Goal: Communication & Community: Answer question/provide support

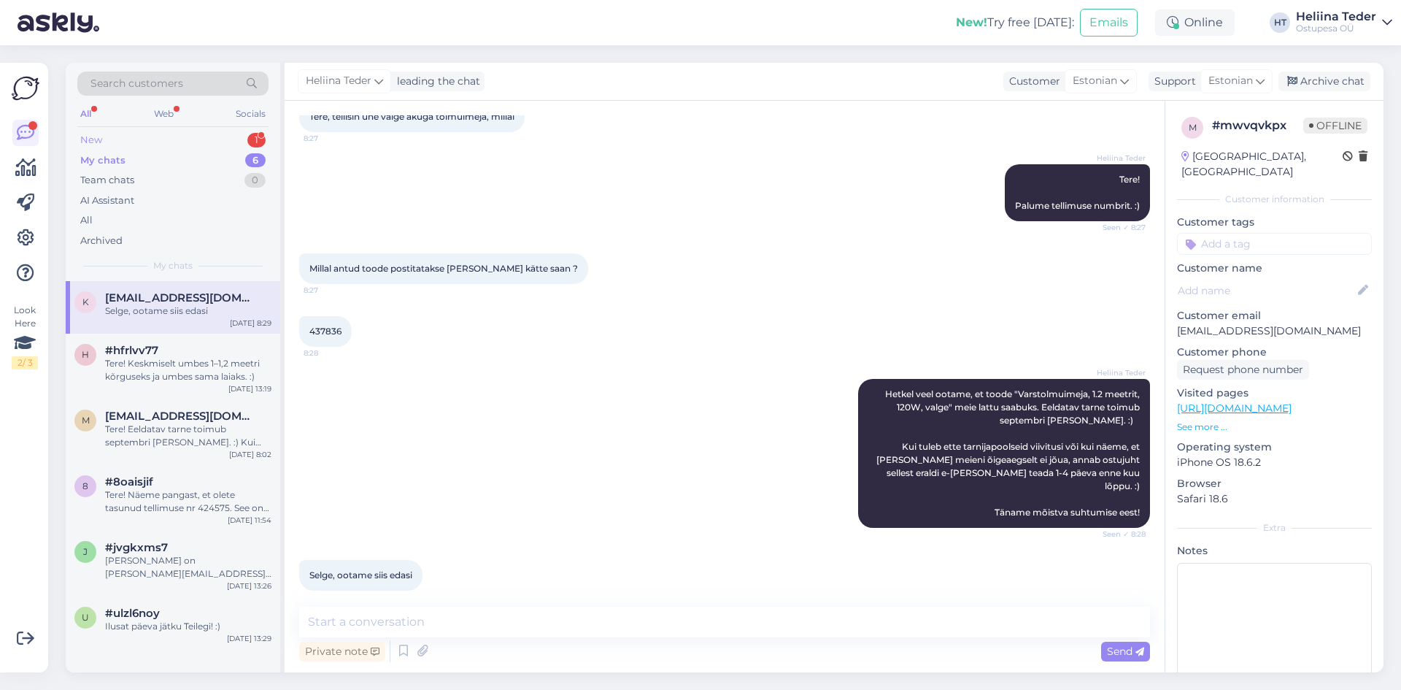
click at [158, 136] on div "New 1" at bounding box center [172, 140] width 191 height 20
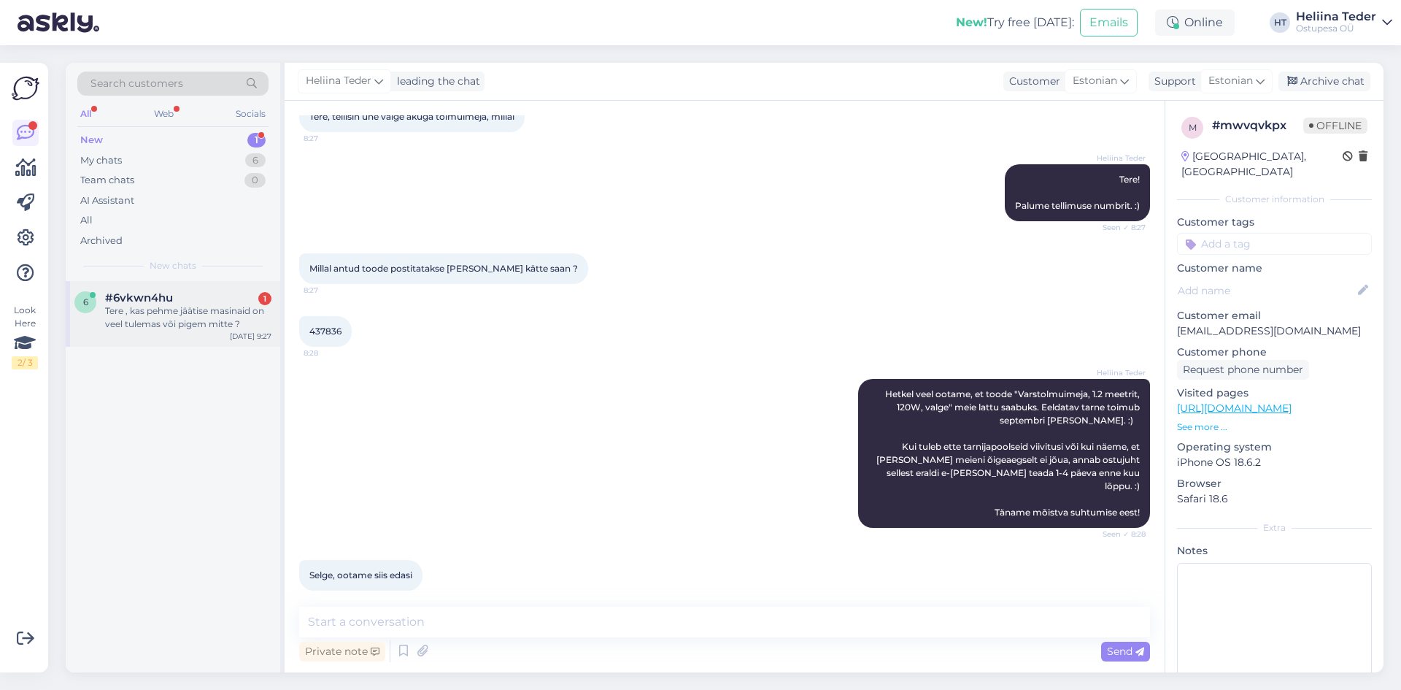
click at [185, 315] on div "Tere , kas pehme jäätise masinaid on veel tulemas või pigem mitte ?" at bounding box center [188, 317] width 166 height 26
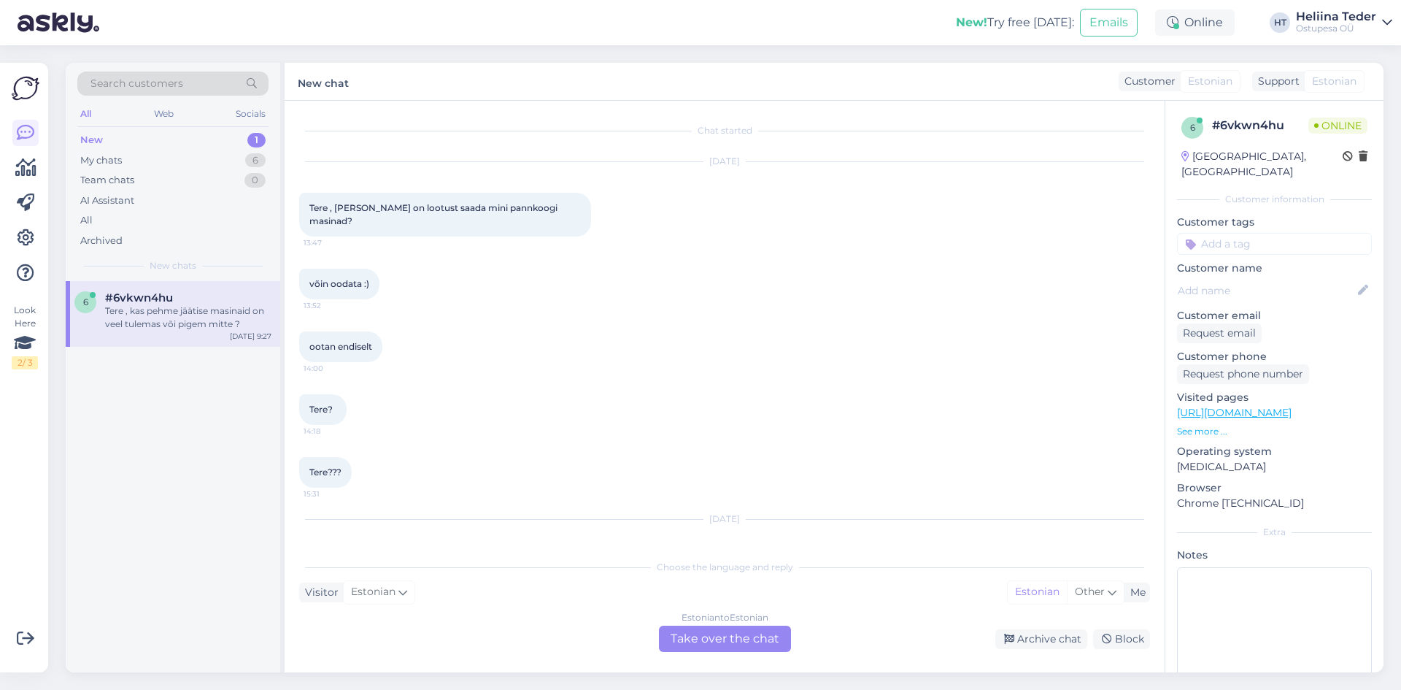
scroll to position [58, 0]
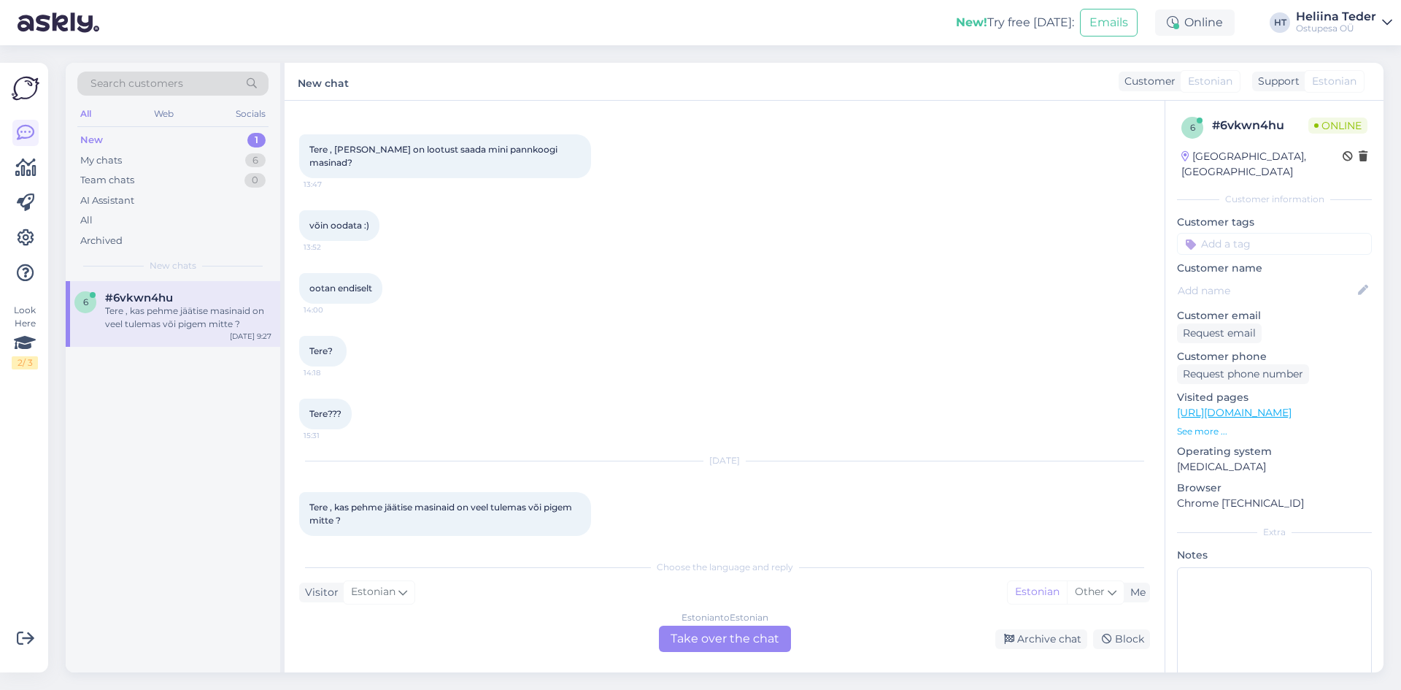
click at [690, 637] on div "Estonian to Estonian Take over the chat" at bounding box center [725, 638] width 132 height 26
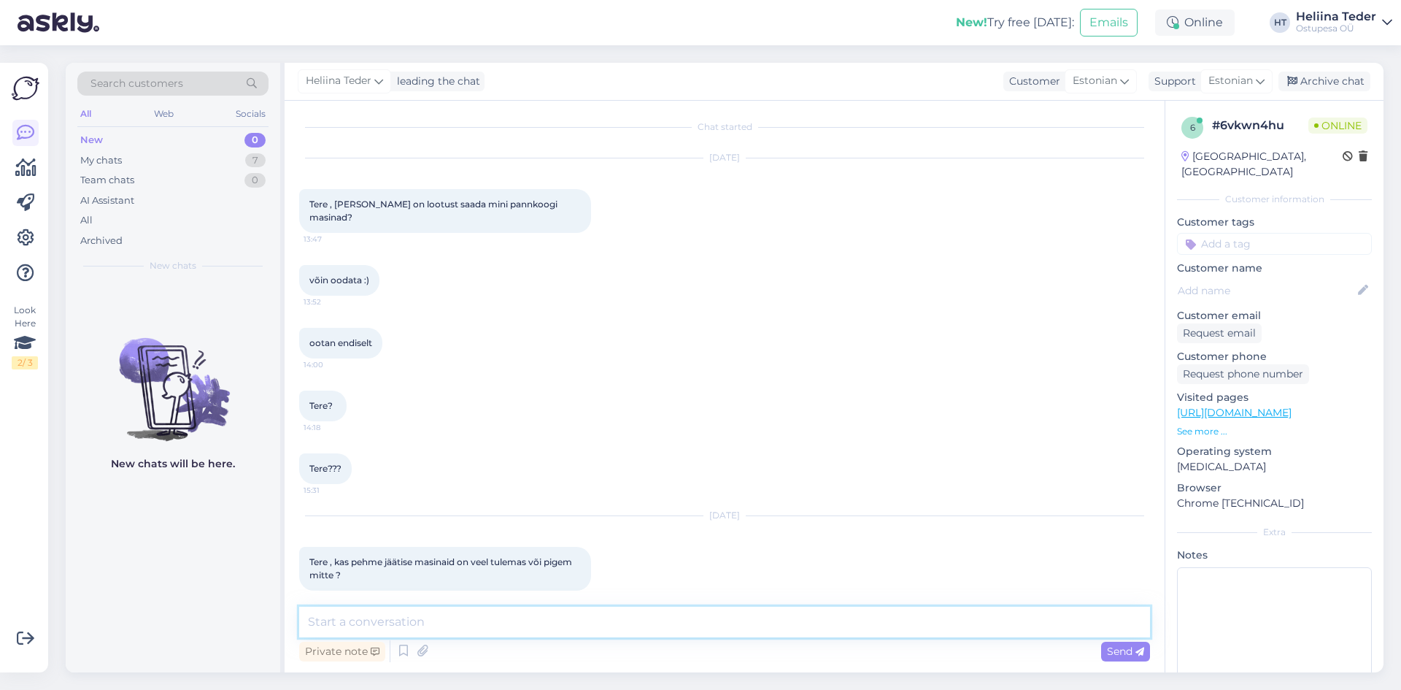
click at [414, 612] on textarea at bounding box center [724, 621] width 851 height 31
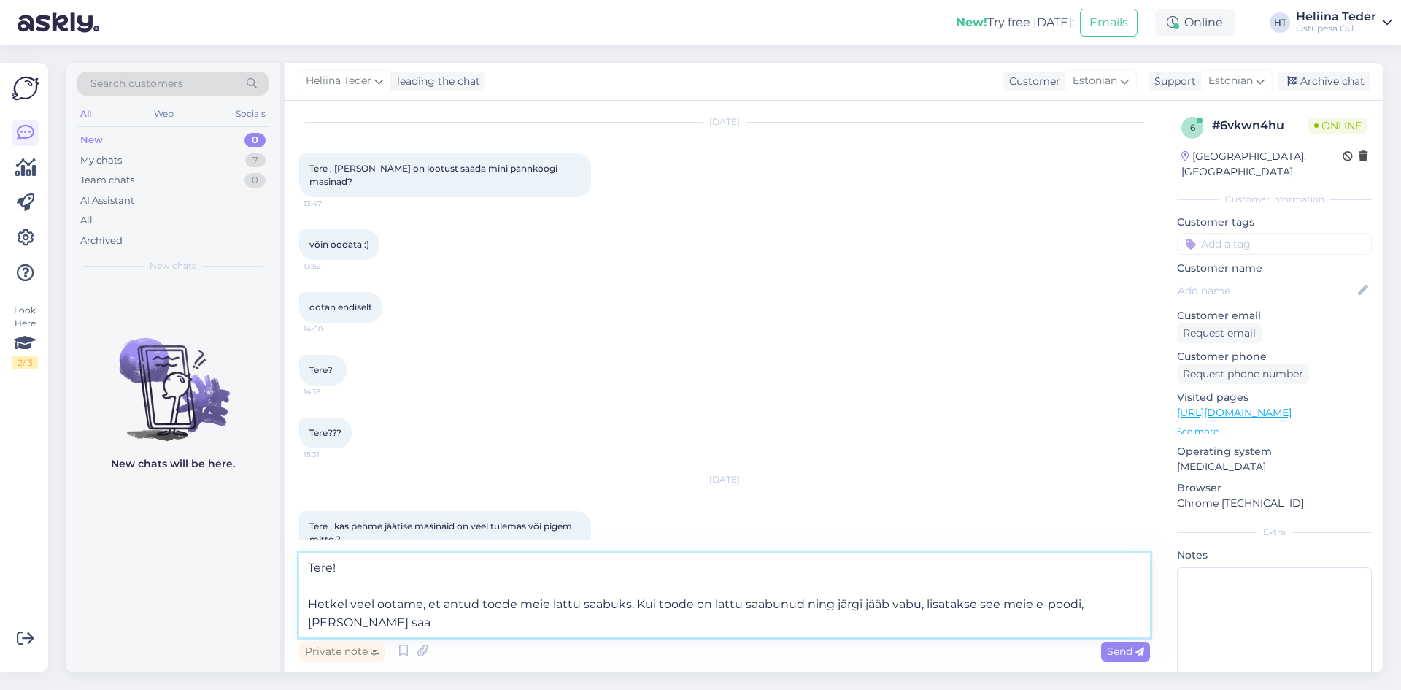
scroll to position [58, 0]
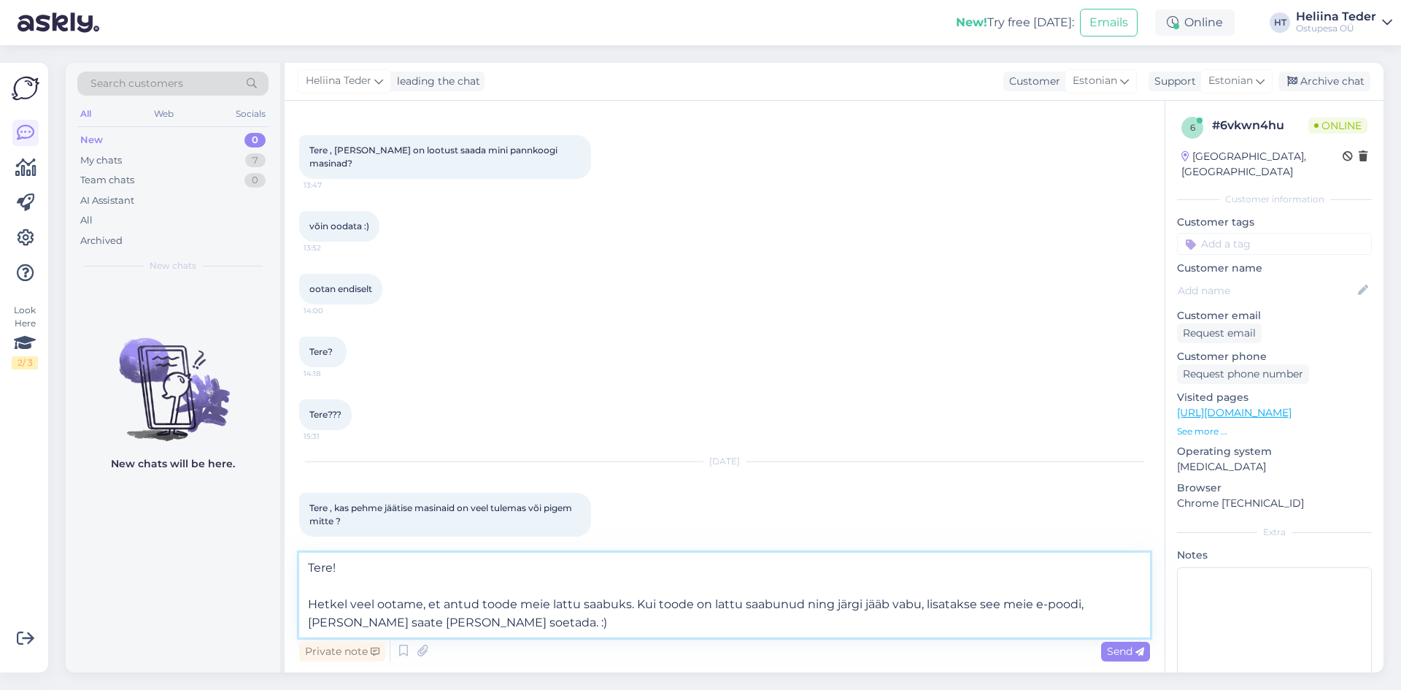
type textarea "Tere! Hetkel veel ootame, et antud toode meie lattu saabuks. Kui toode on lattu…"
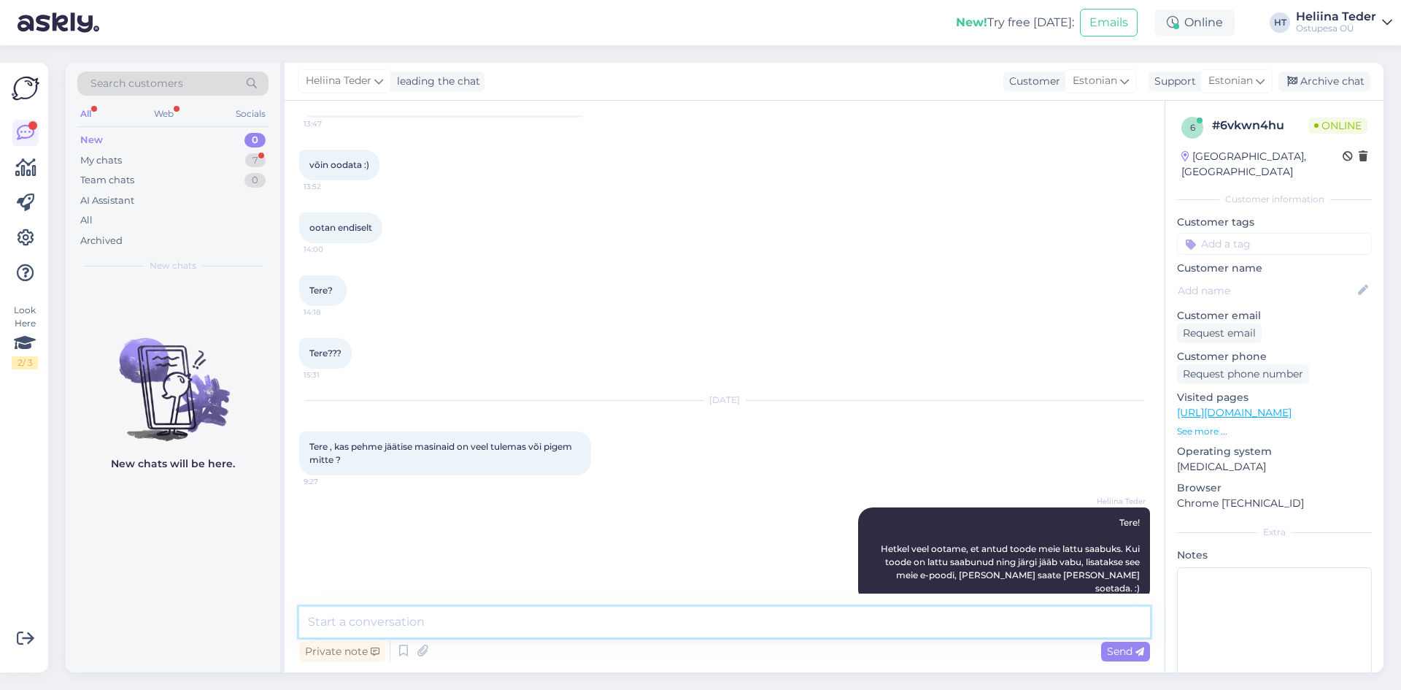
scroll to position [195, 0]
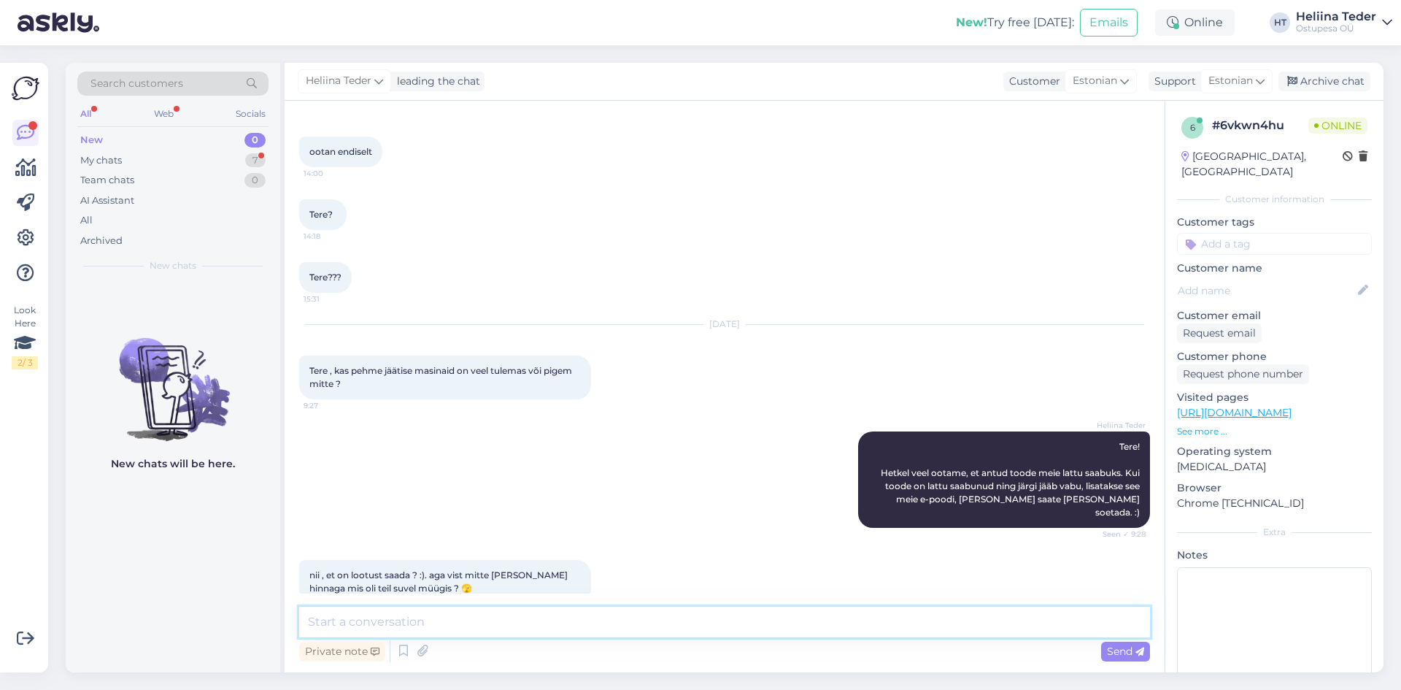
click at [389, 619] on textarea at bounding box center [724, 621] width 851 height 31
type textarea "Kui toode lisatakse e-poodi, siis see on tavahinnaga. :)"
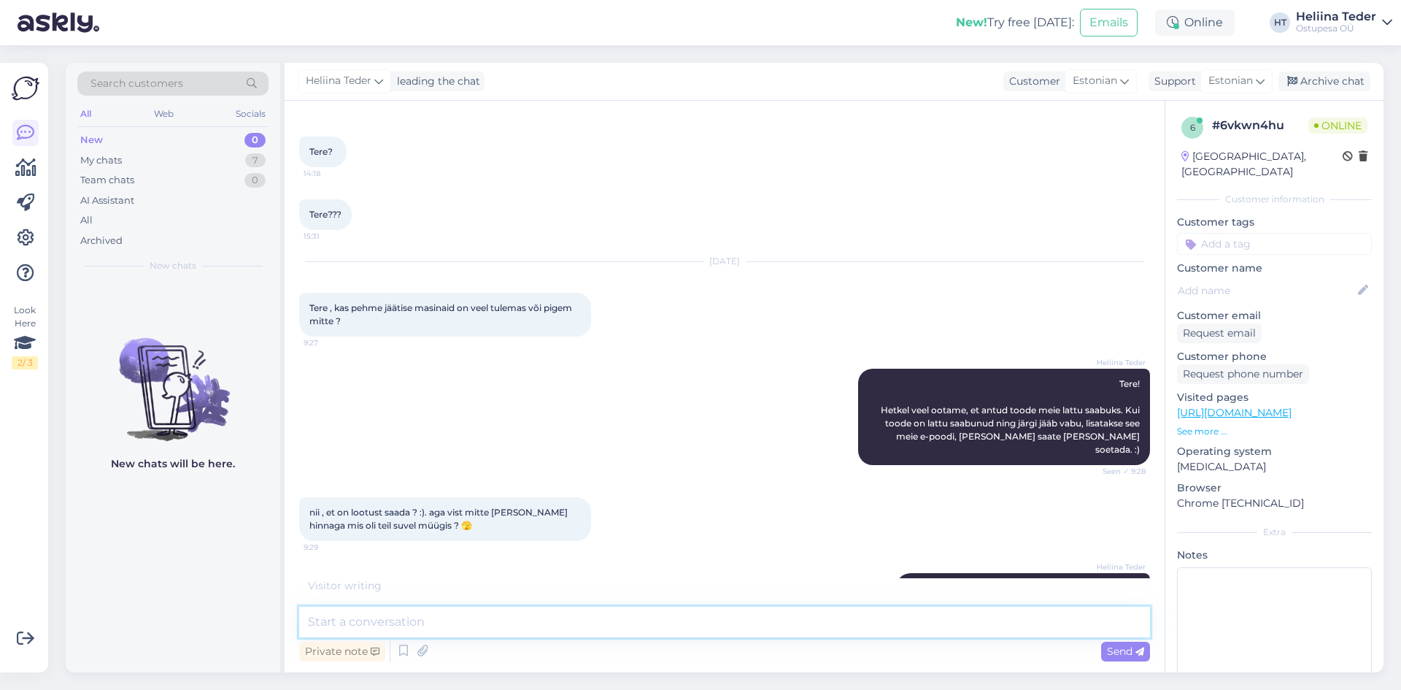
type textarea "H"
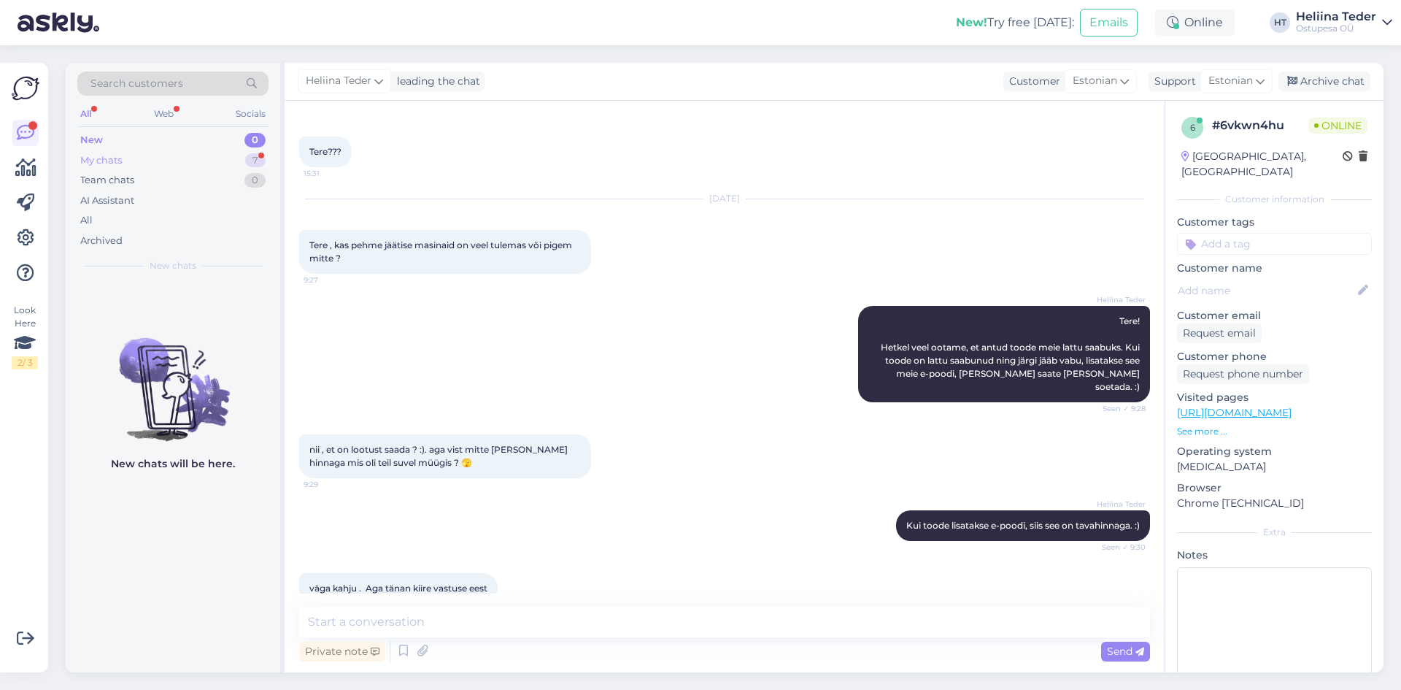
click at [138, 150] on div "My chats 7" at bounding box center [172, 160] width 191 height 20
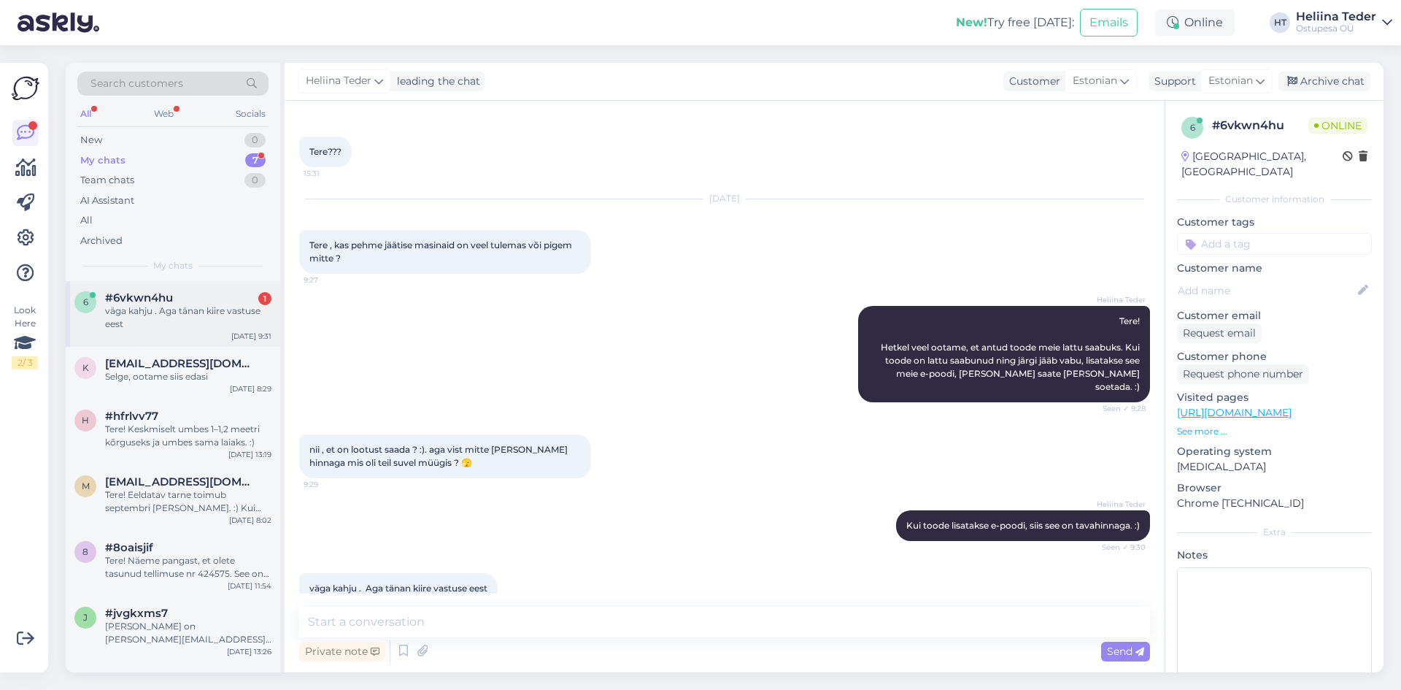
click at [149, 323] on div "väga kahju . Aga tänan kiire vastuse eest" at bounding box center [188, 317] width 166 height 26
click at [99, 144] on div "New" at bounding box center [91, 140] width 22 height 15
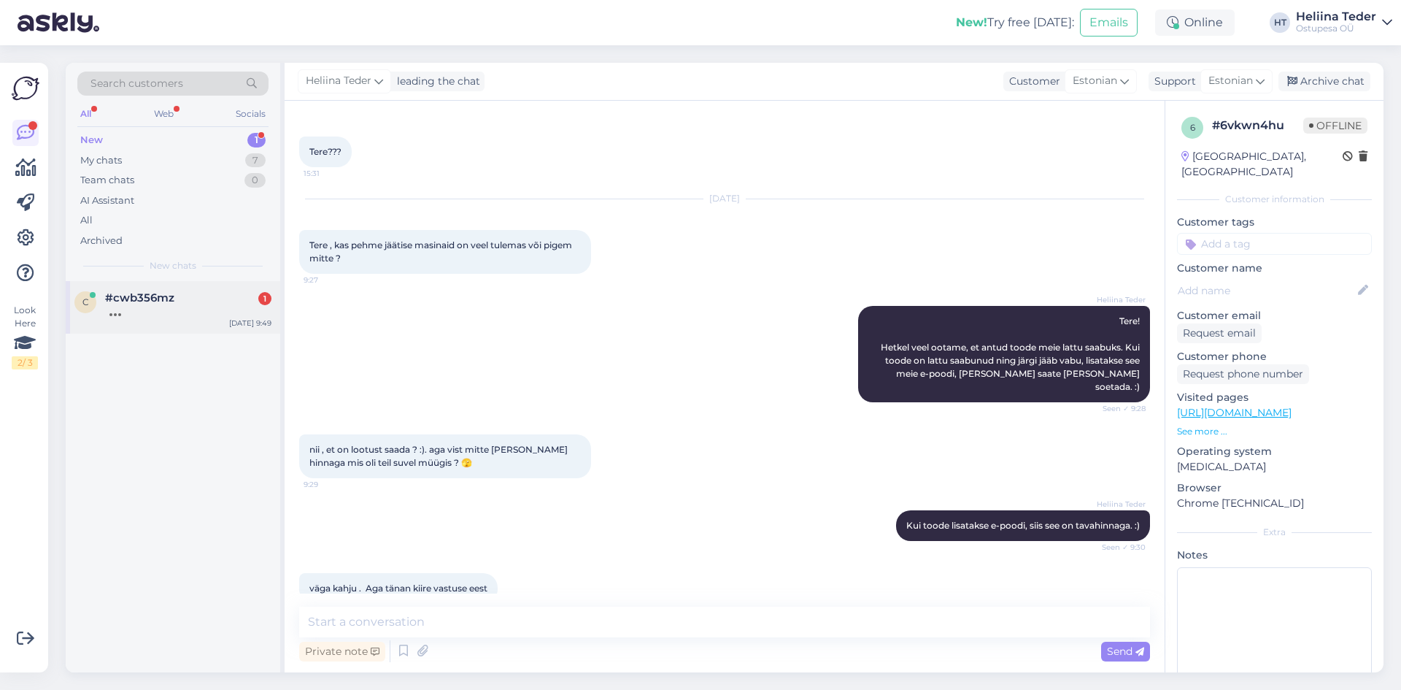
click at [154, 304] on span "#cwb356mz" at bounding box center [139, 297] width 69 height 13
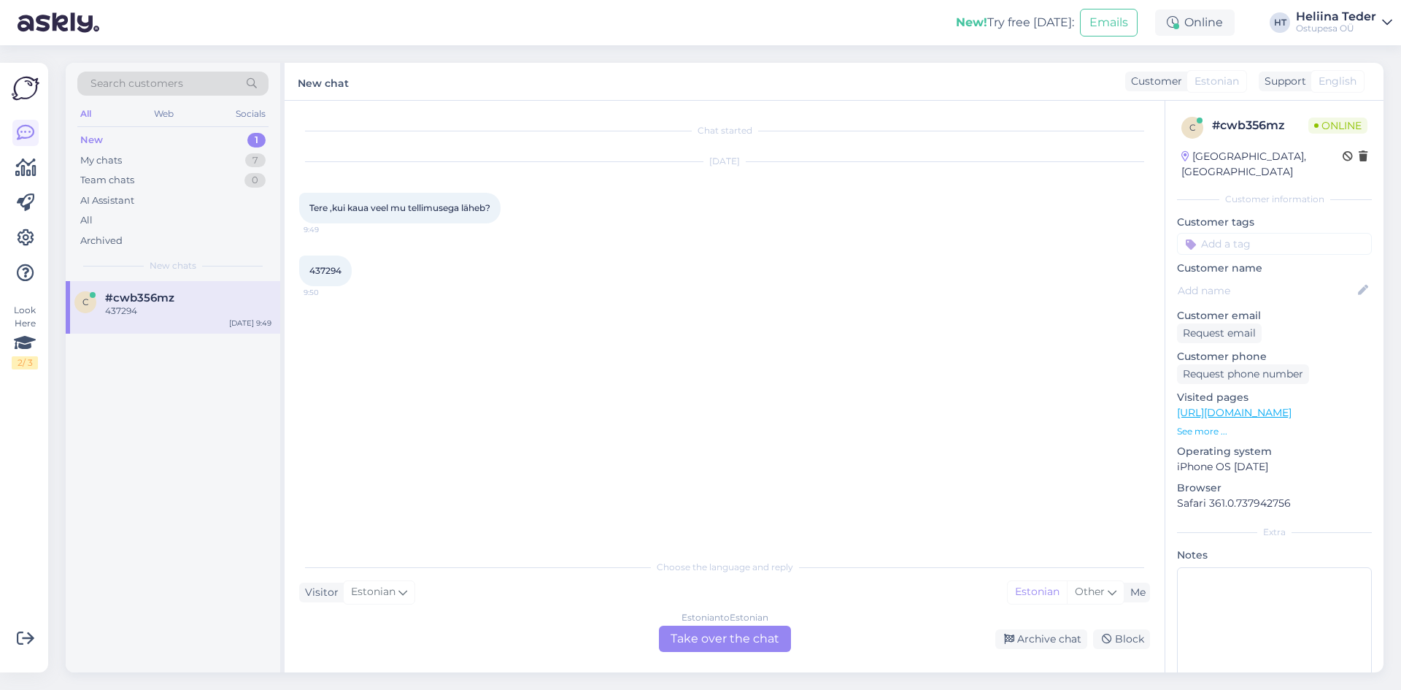
scroll to position [0, 0]
click at [324, 268] on span "437294" at bounding box center [325, 270] width 32 height 11
click at [324, 267] on span "437294" at bounding box center [325, 270] width 32 height 11
copy div "437294 9:50"
click at [724, 625] on div "Choose the language and reply Visitor Estonian Me Estonian Other Estonian to Es…" at bounding box center [724, 602] width 851 height 100
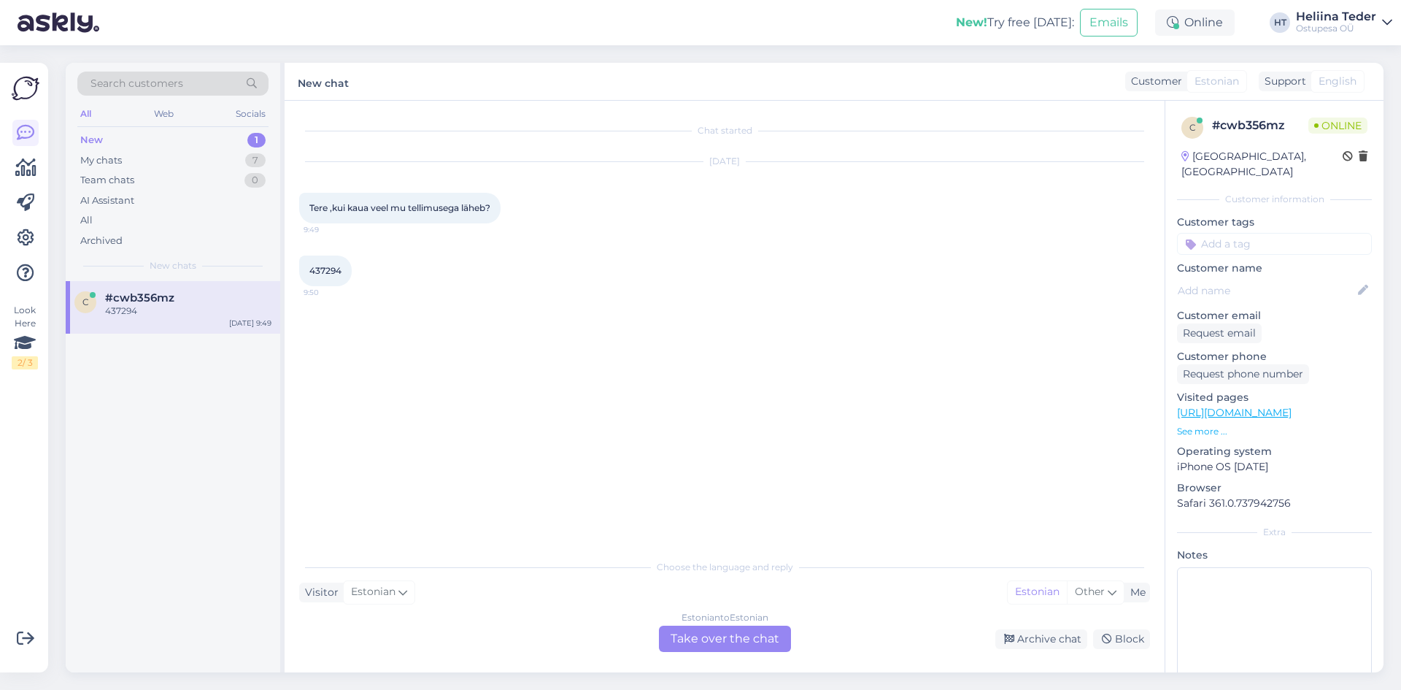
click at [693, 641] on div "Estonian to Estonian Take over the chat" at bounding box center [725, 638] width 132 height 26
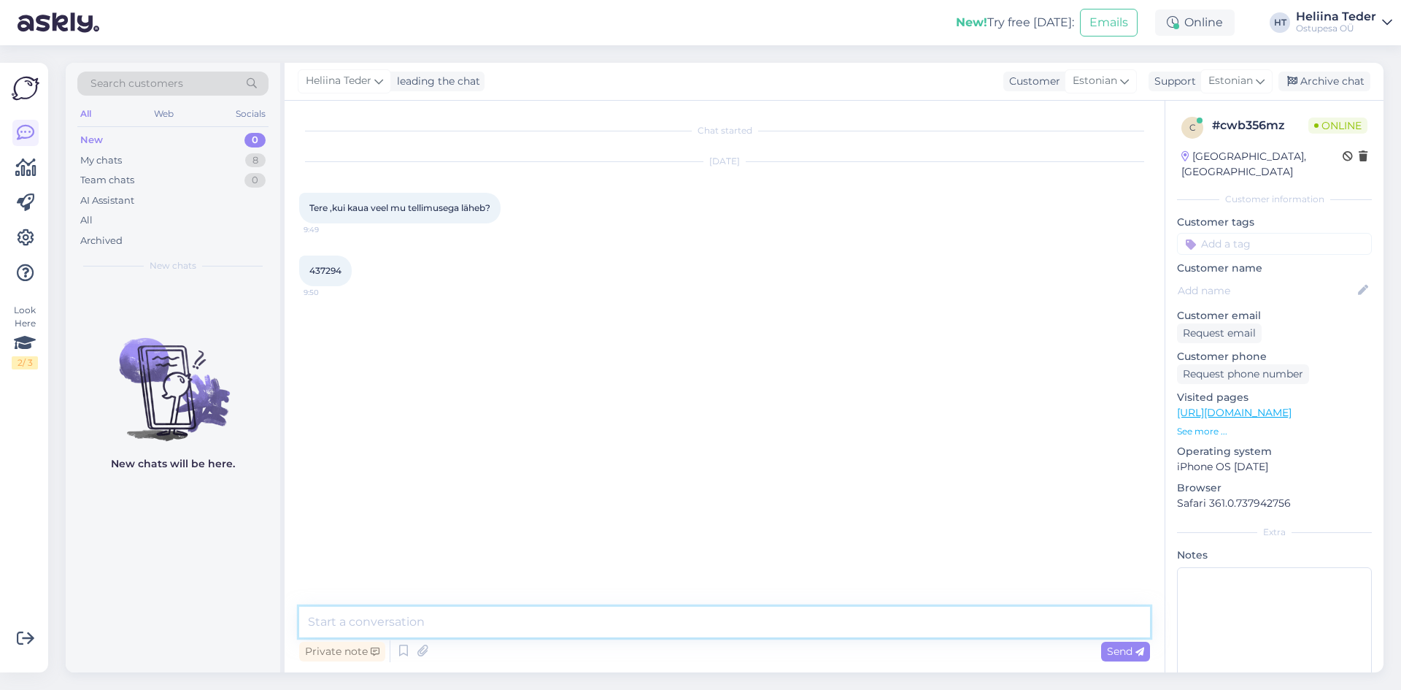
click at [436, 612] on textarea at bounding box center [724, 621] width 851 height 31
paste textarea "Varstolmuimeja, 1.2 meetrit, 120W, valge"
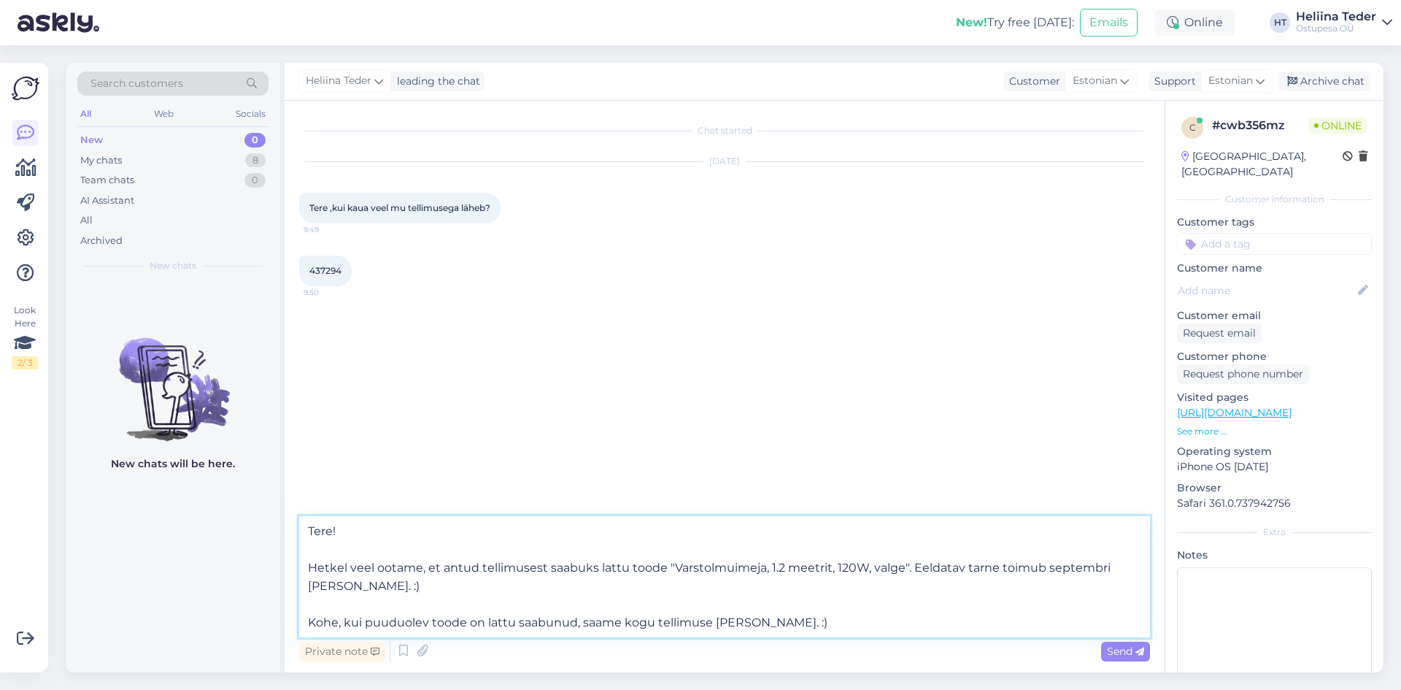
type textarea "Tere! Hetkel veel ootame, et antud tellimusest saabuks lattu toode "Varstolmuim…"
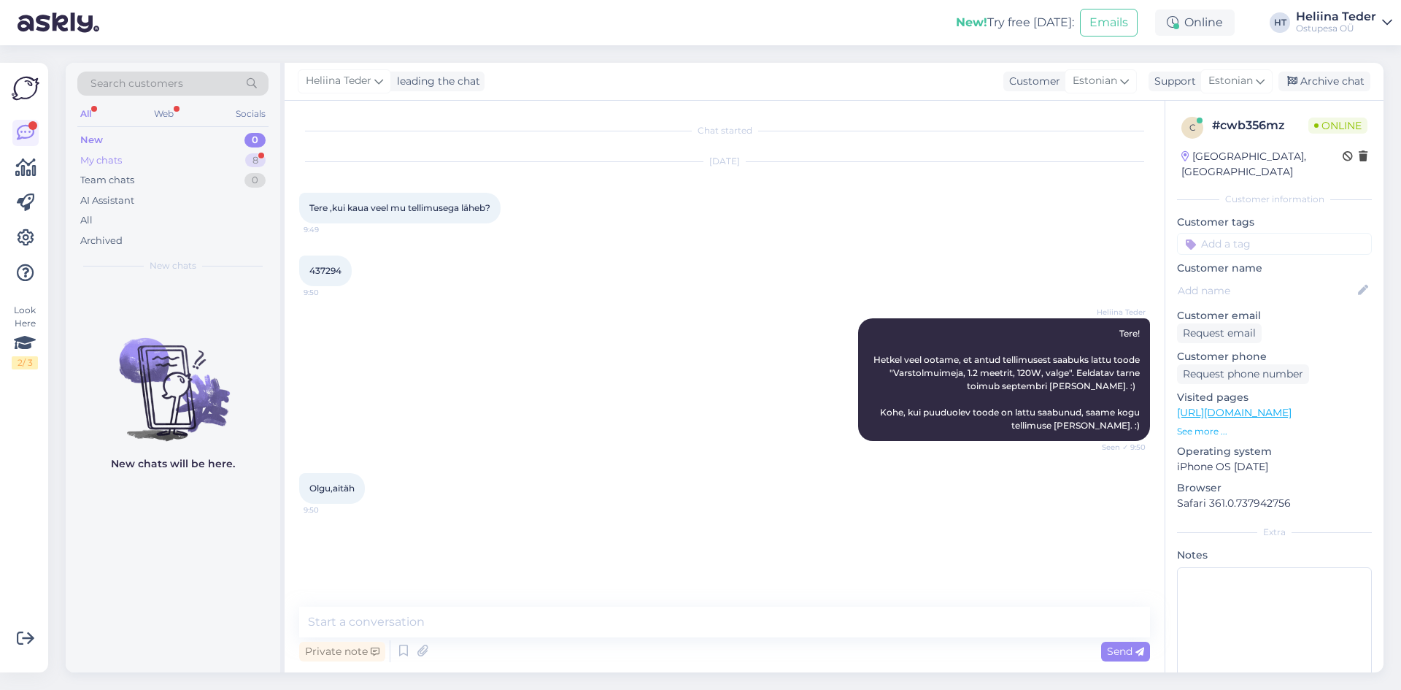
click at [155, 162] on div "My chats 8" at bounding box center [172, 160] width 191 height 20
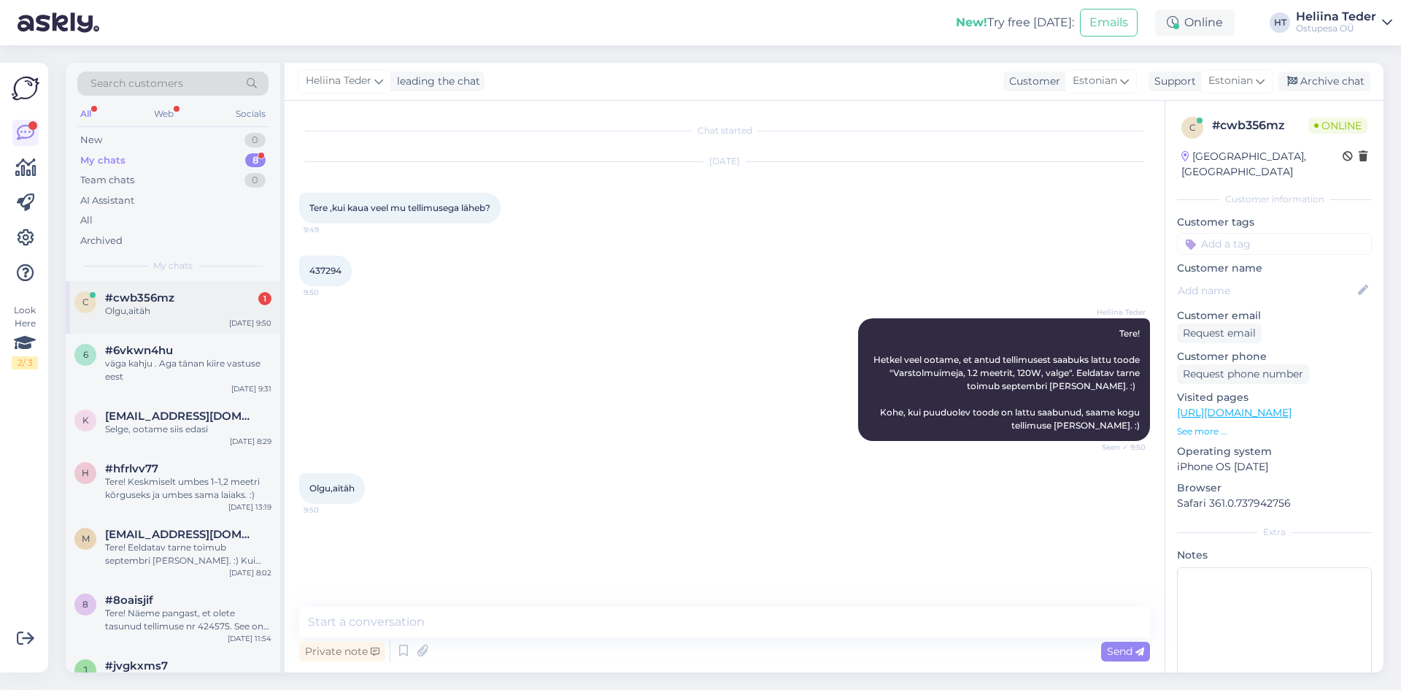
click at [163, 321] on div "c #cwb356mz 1 Olgu,aitäh [DATE] 9:50" at bounding box center [173, 307] width 215 height 53
